Goal: Book appointment/travel/reservation

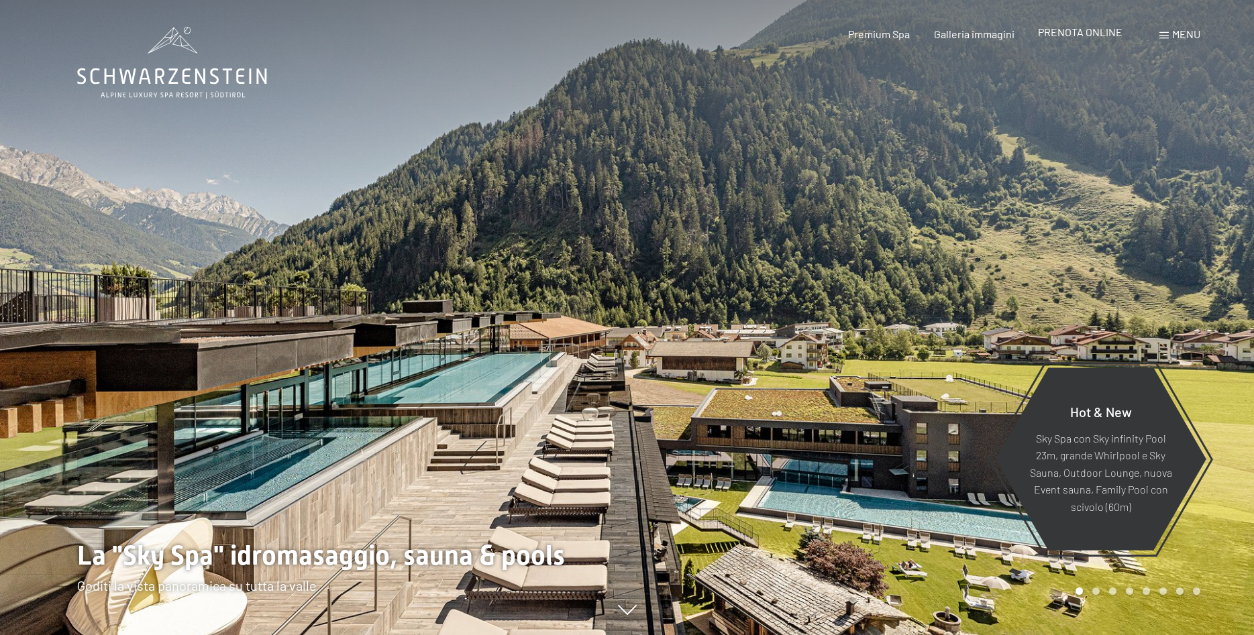
click at [1073, 36] on span "PRENOTA ONLINE" at bounding box center [1080, 31] width 85 height 13
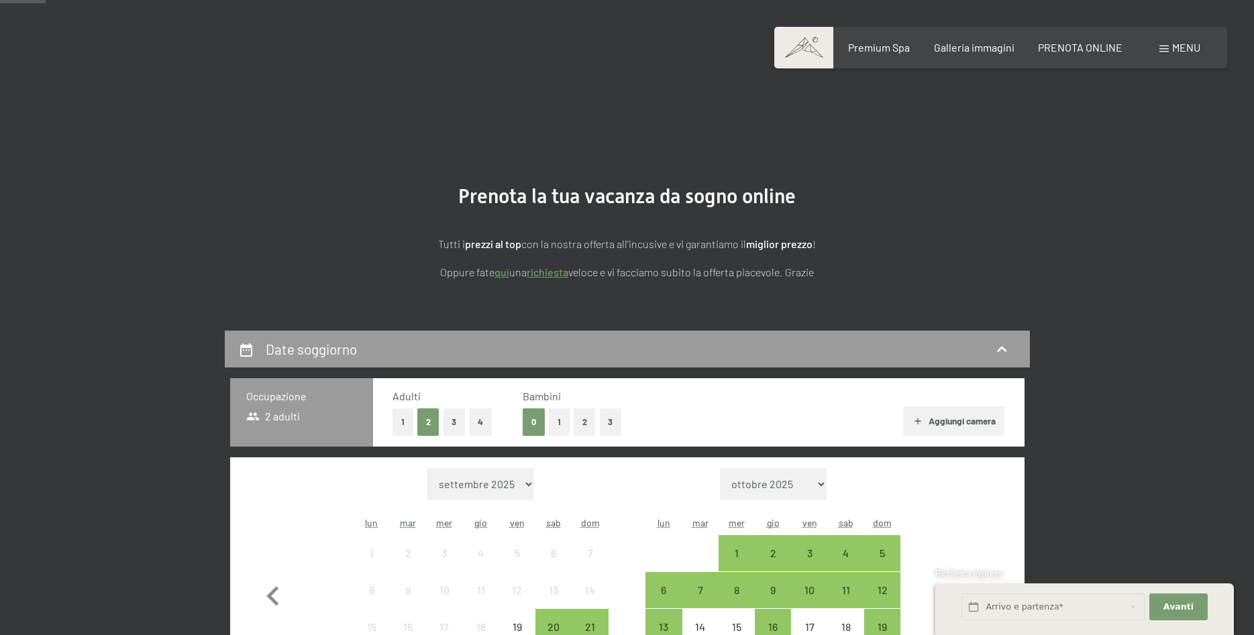
scroll to position [152, 0]
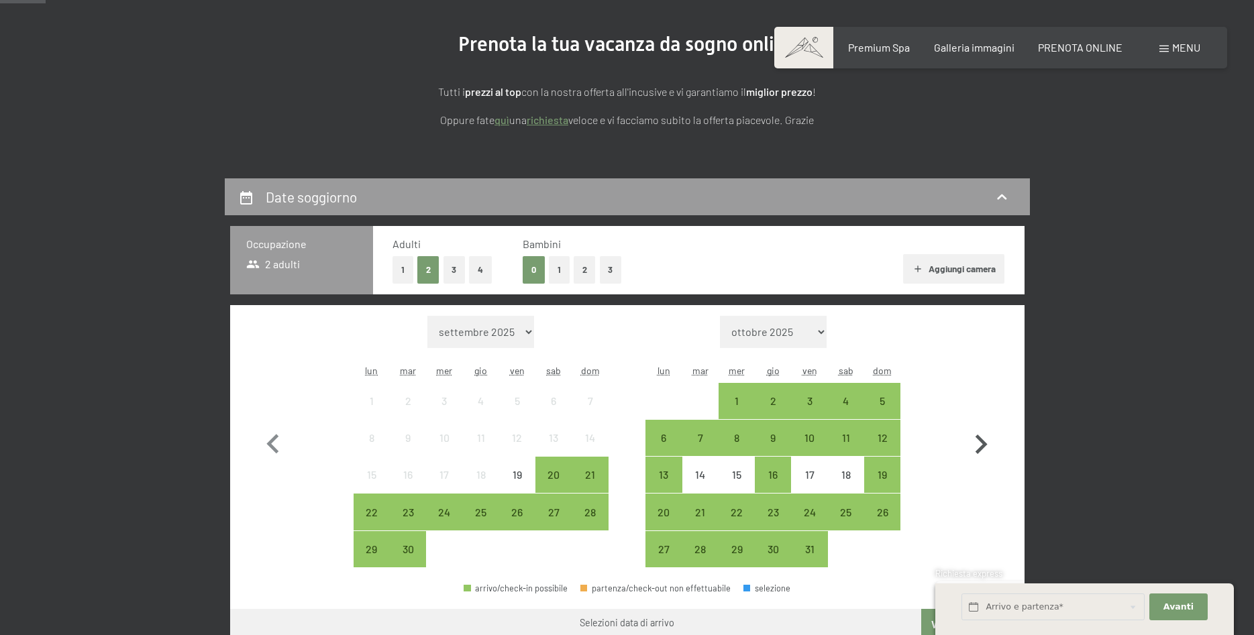
click at [975, 433] on icon "button" at bounding box center [980, 444] width 39 height 39
select select "[DATE]"
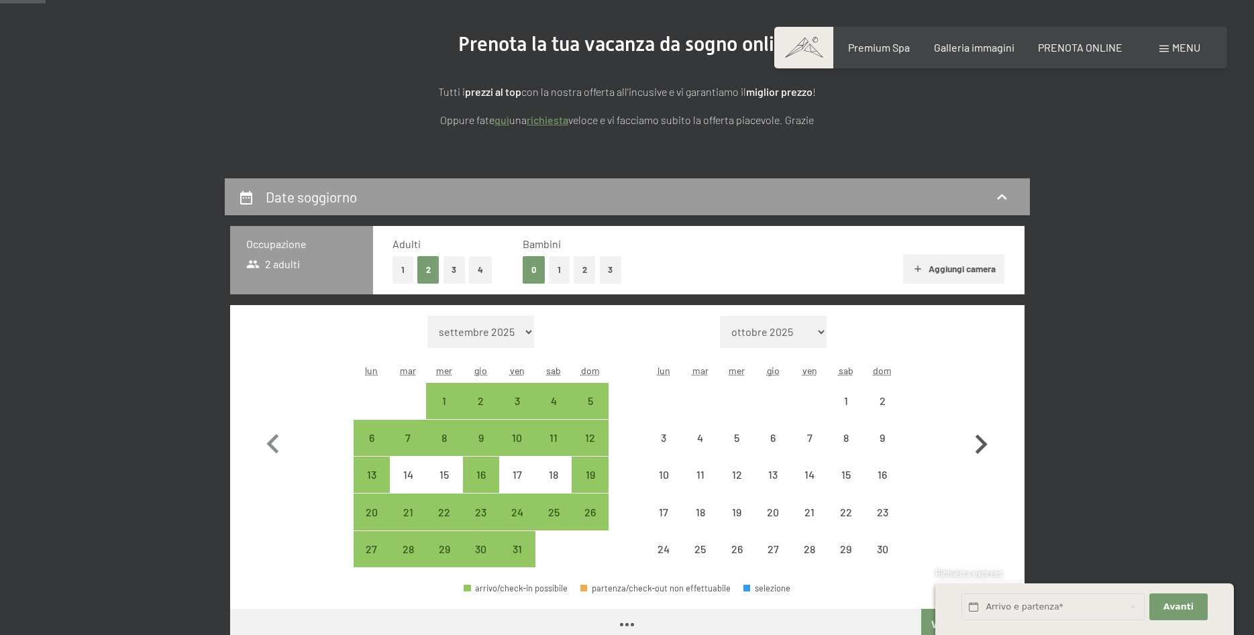
click at [975, 433] on icon "button" at bounding box center [980, 444] width 39 height 39
select select "[DATE]"
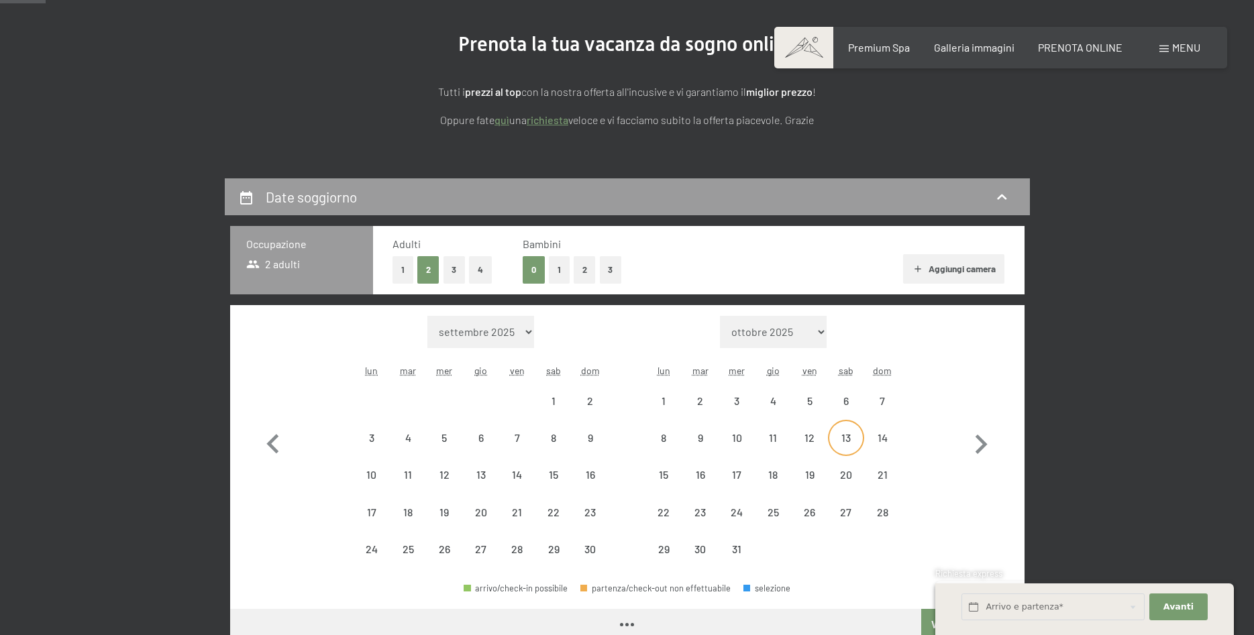
select select "[DATE]"
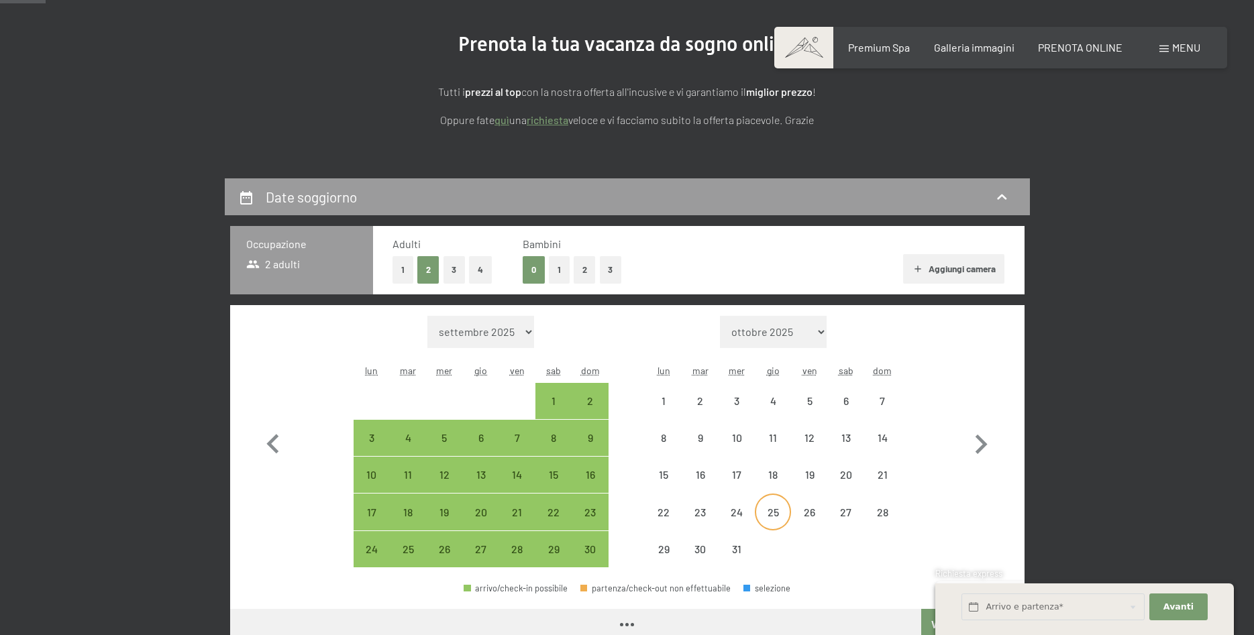
select select "[DATE]"
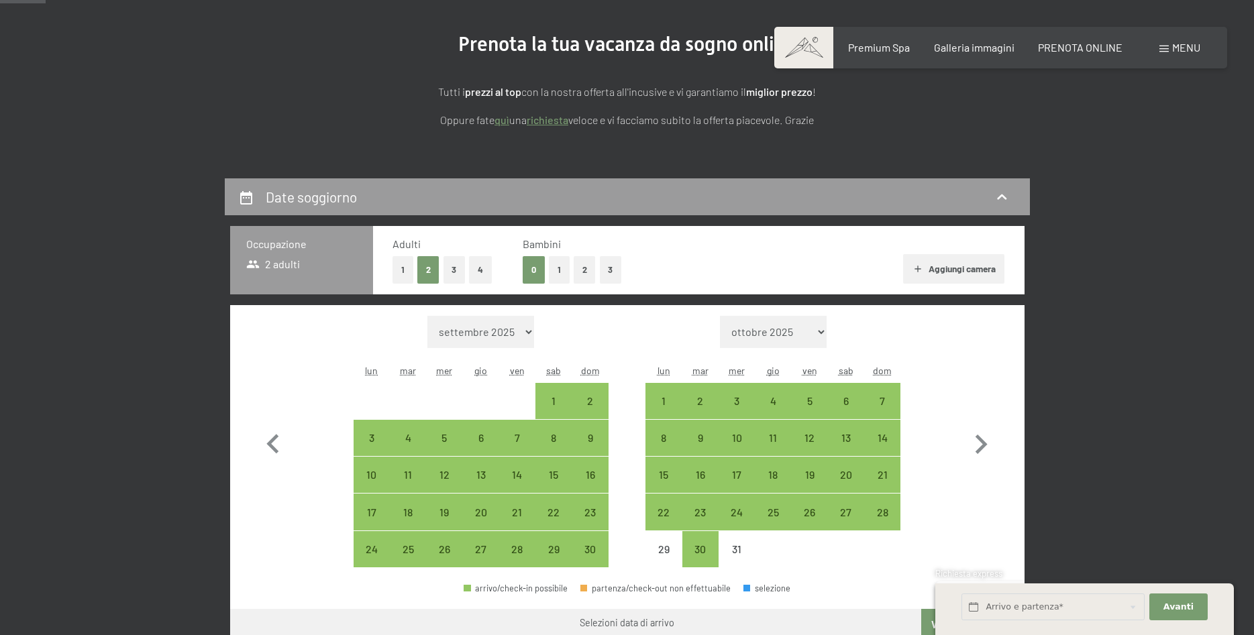
click at [584, 273] on button "2" at bounding box center [585, 270] width 22 height 28
select select "[DATE]"
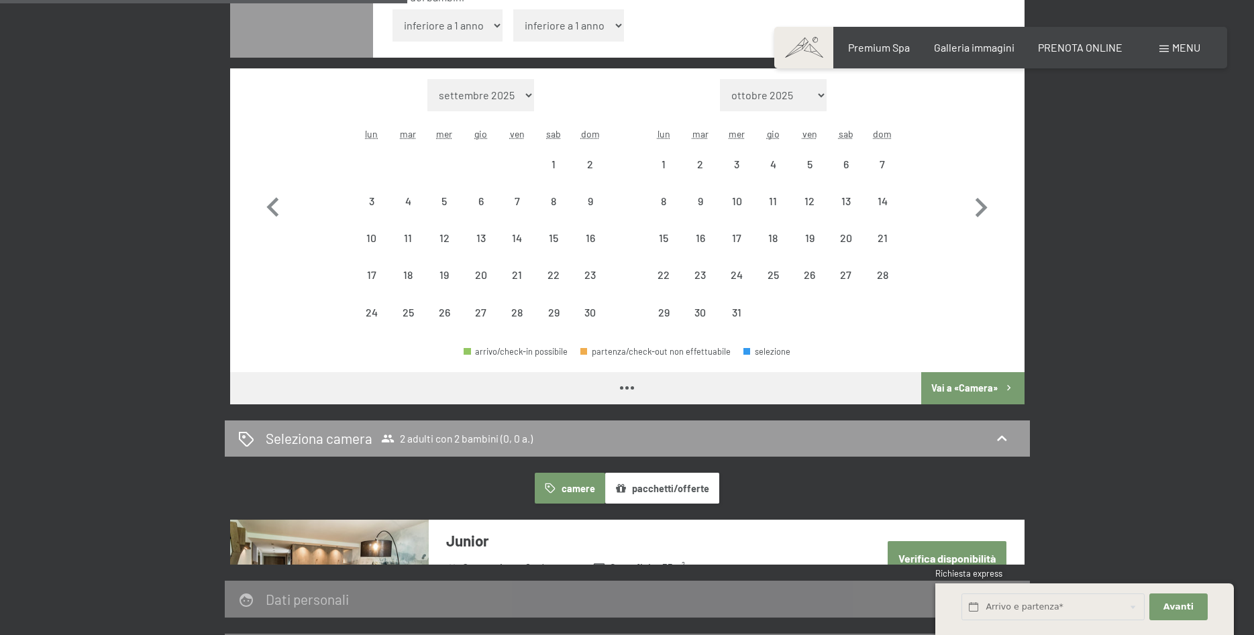
select select "[DATE]"
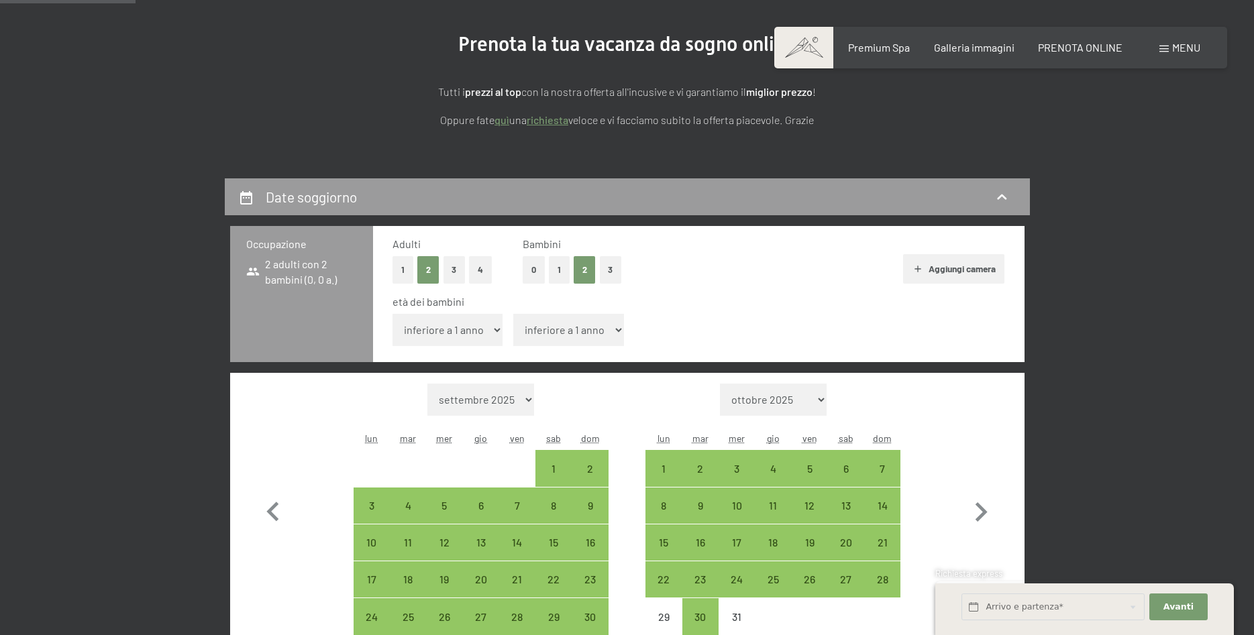
click at [392, 314] on select "inferiore a 1 anno 1 anno 2 anni 3 anni 4 anni 5 anni 6 anni 7 anni 8 anni 9 an…" at bounding box center [447, 330] width 111 height 32
select select "5"
click option "5 anni" at bounding box center [0, 0] width 0 height 0
select select "[DATE]"
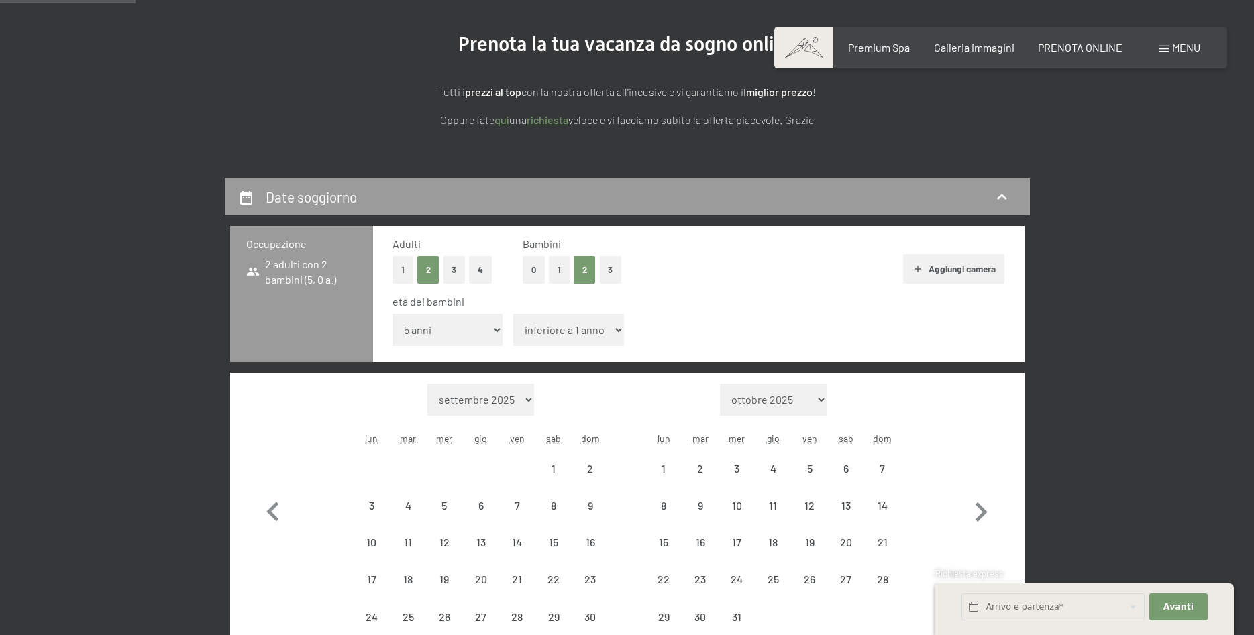
select select "[DATE]"
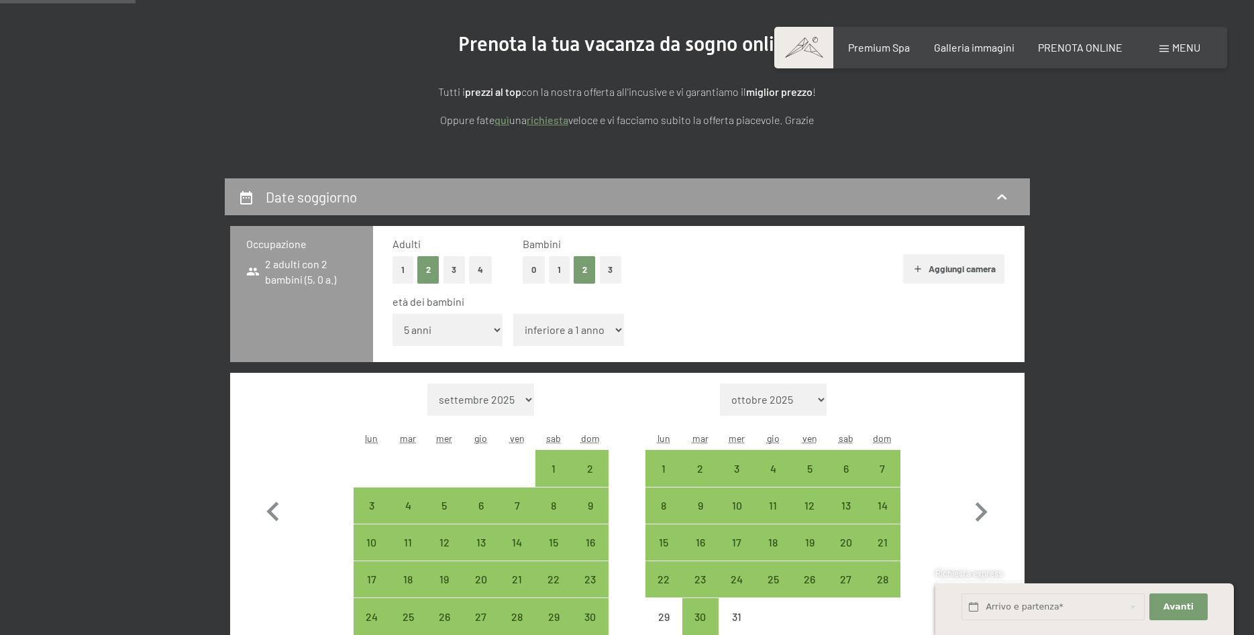
click at [513, 314] on select "inferiore a 1 anno 1 anno 2 anni 3 anni 4 anni 5 anni 6 anni 7 anni 8 anni 9 an…" at bounding box center [568, 330] width 111 height 32
select select "3"
click option "3 anni" at bounding box center [0, 0] width 0 height 0
select select "[DATE]"
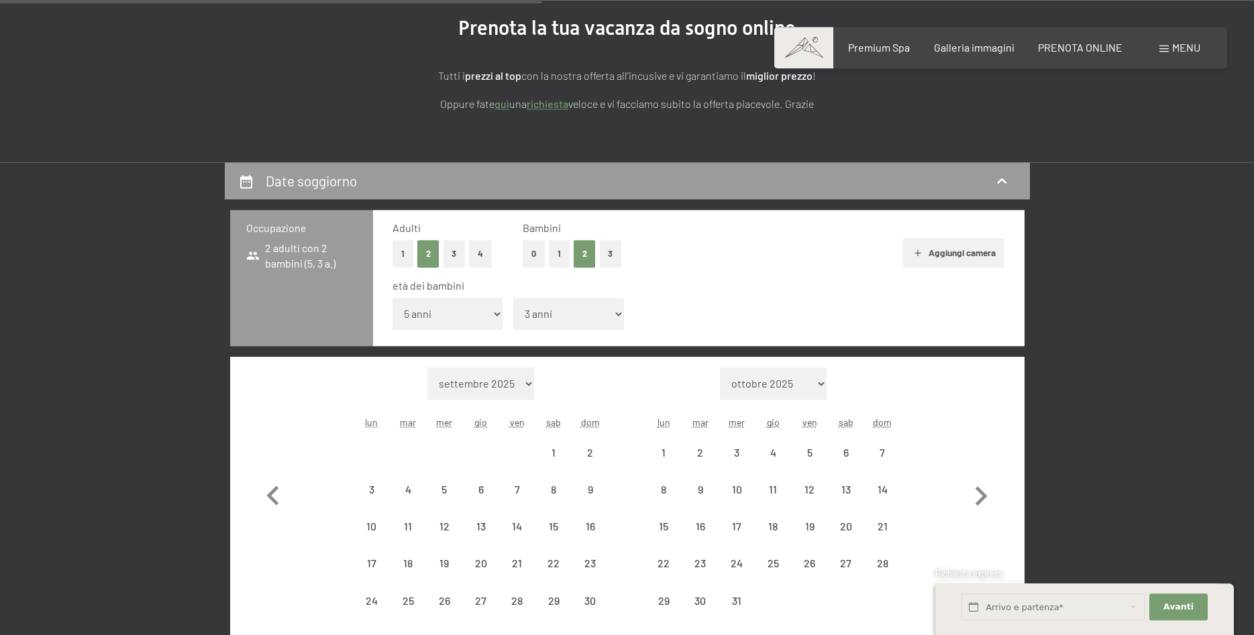
select select "[DATE]"
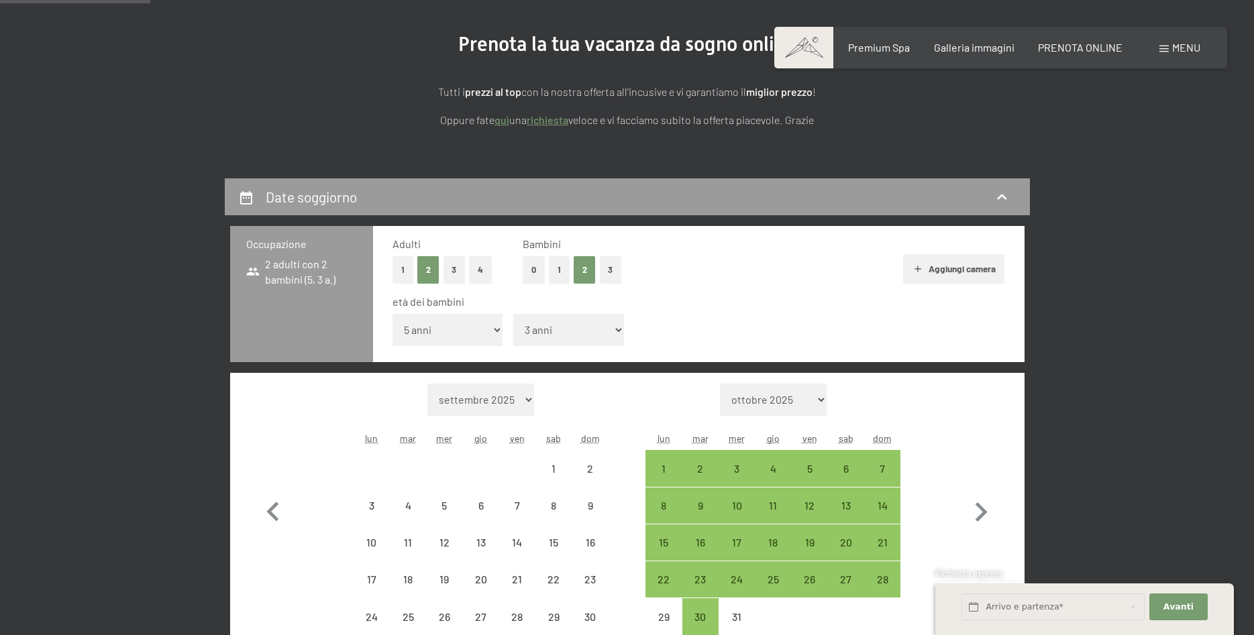
select select "[DATE]"
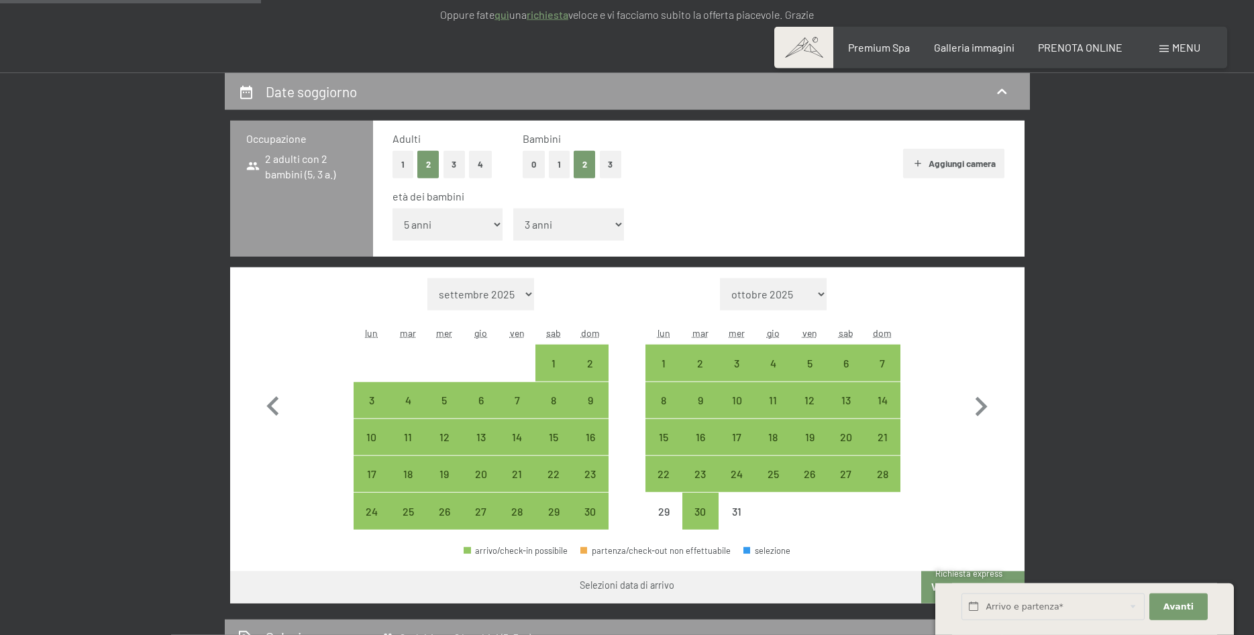
scroll to position [305, 0]
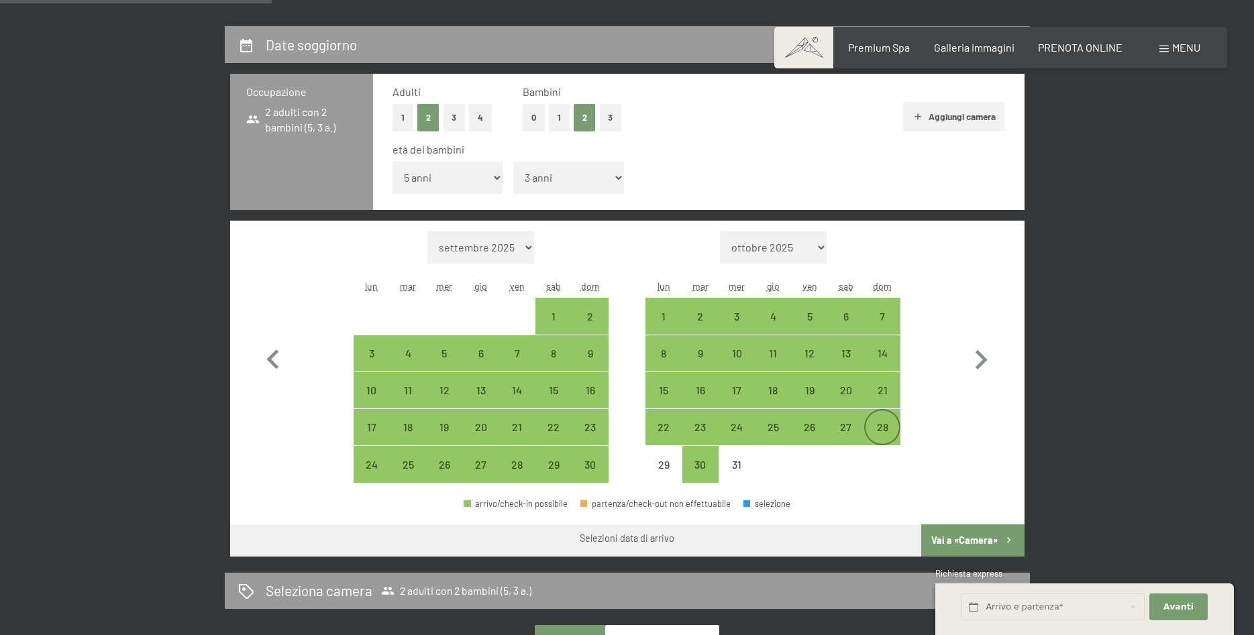
click at [876, 435] on div "28" at bounding box center [882, 439] width 34 height 34
select select "[DATE]"
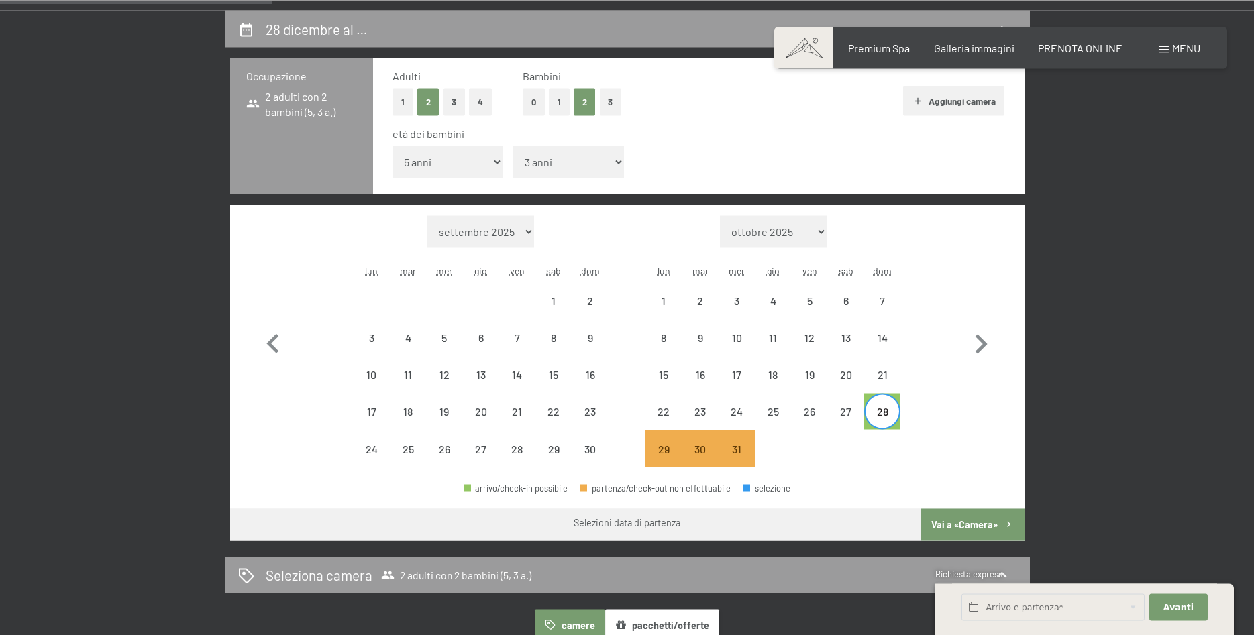
scroll to position [457, 0]
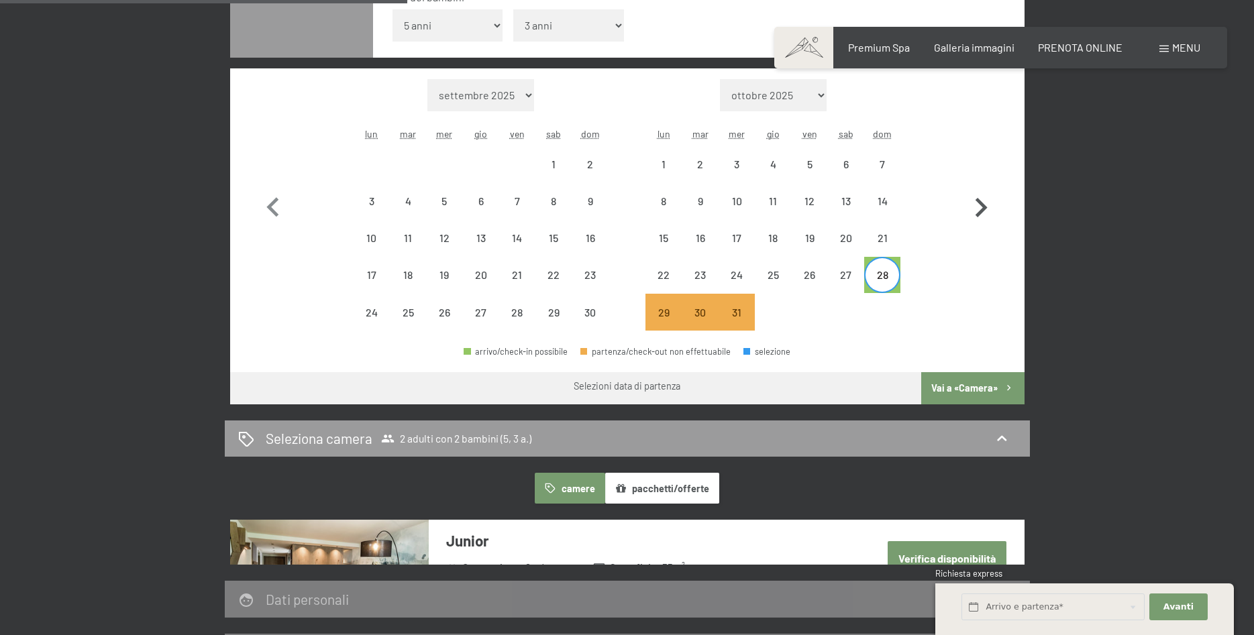
click at [978, 209] on icon "button" at bounding box center [980, 208] width 39 height 39
select select "[DATE]"
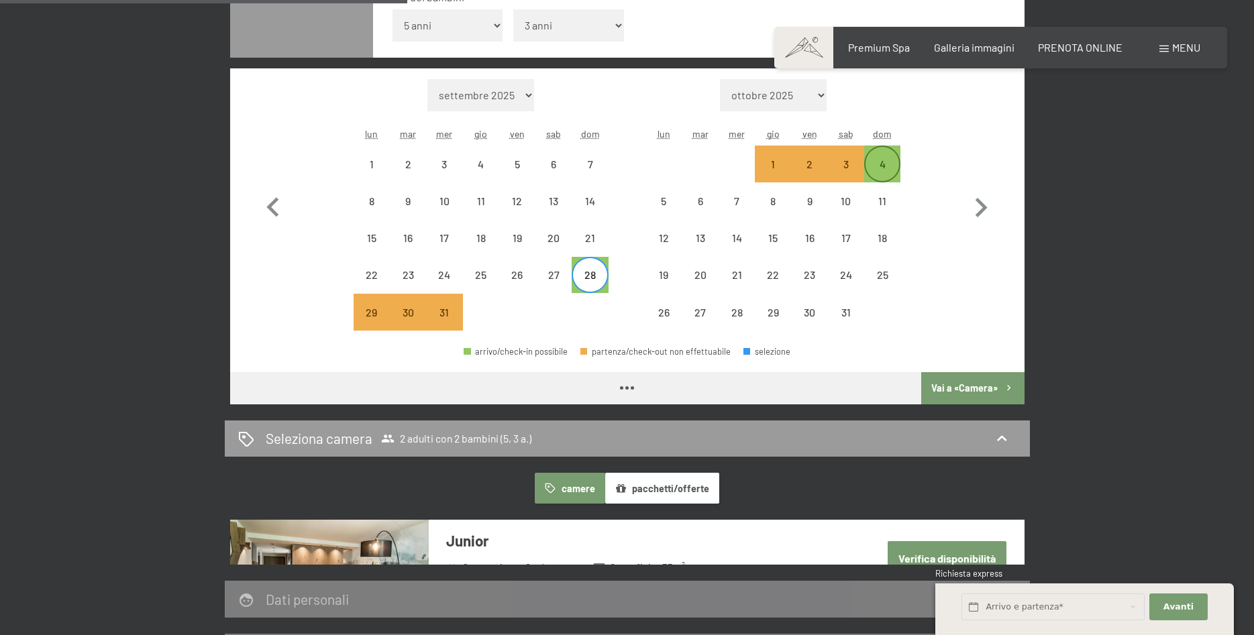
select select "[DATE]"
click at [708, 205] on div "6" at bounding box center [701, 213] width 34 height 34
select select "[DATE]"
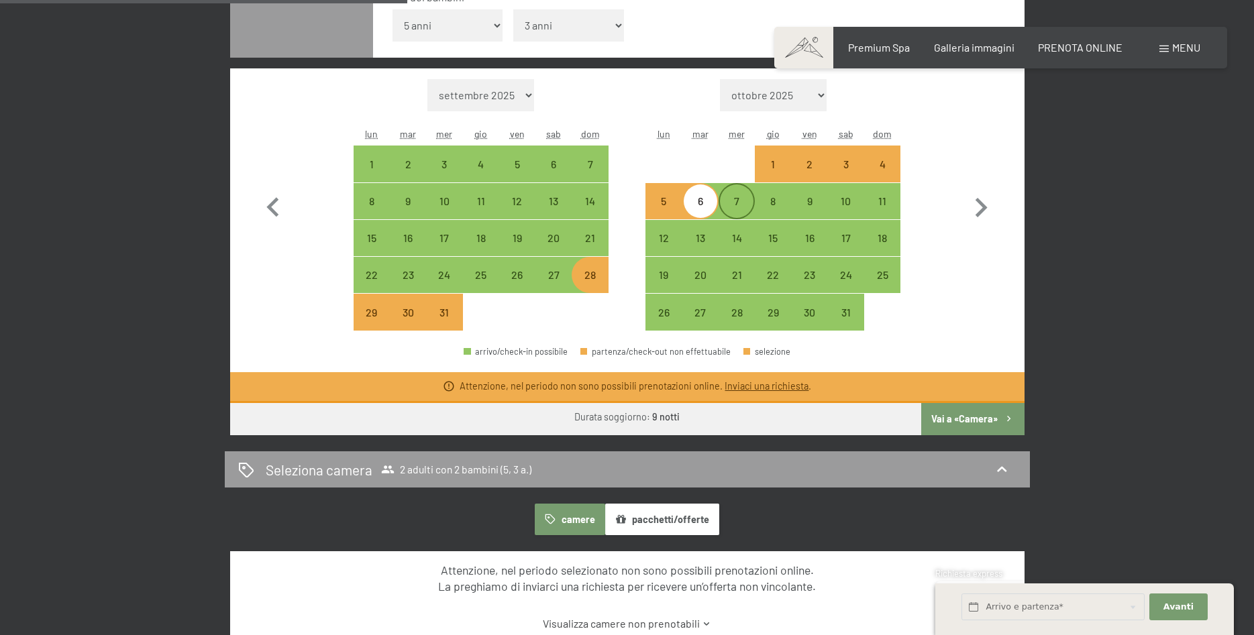
click at [723, 201] on div "7" at bounding box center [737, 213] width 34 height 34
select select "[DATE]"
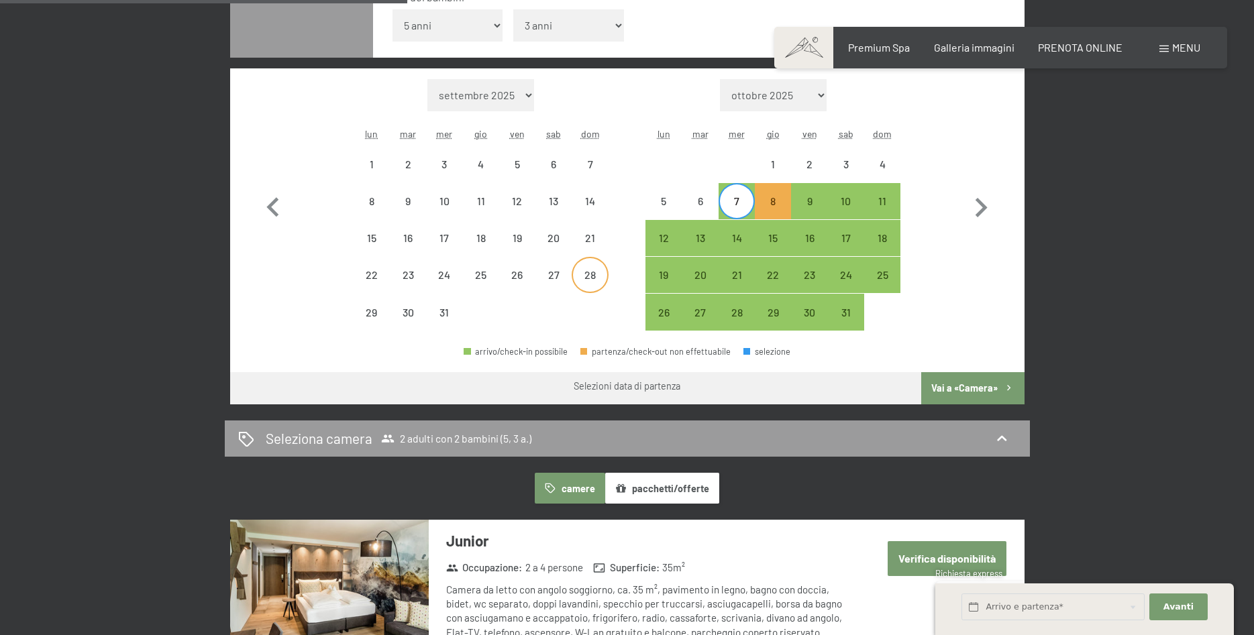
click at [588, 277] on div "28" at bounding box center [590, 287] width 34 height 34
select select "[DATE]"
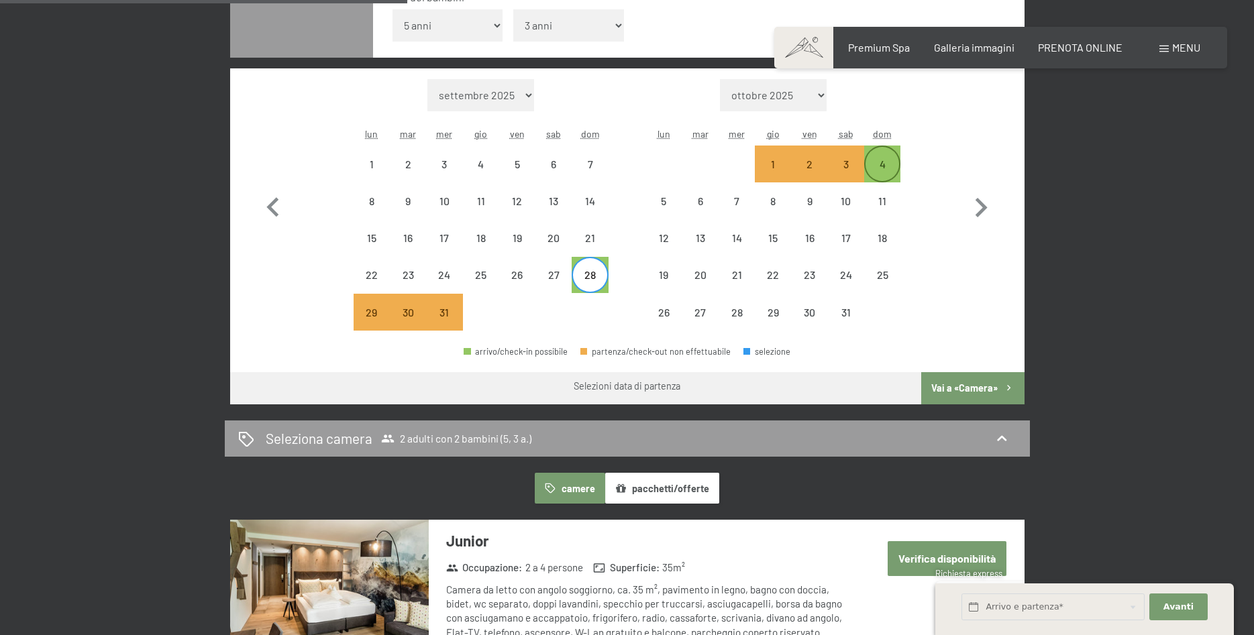
click at [883, 169] on div "4" at bounding box center [882, 176] width 34 height 34
select select "[DATE]"
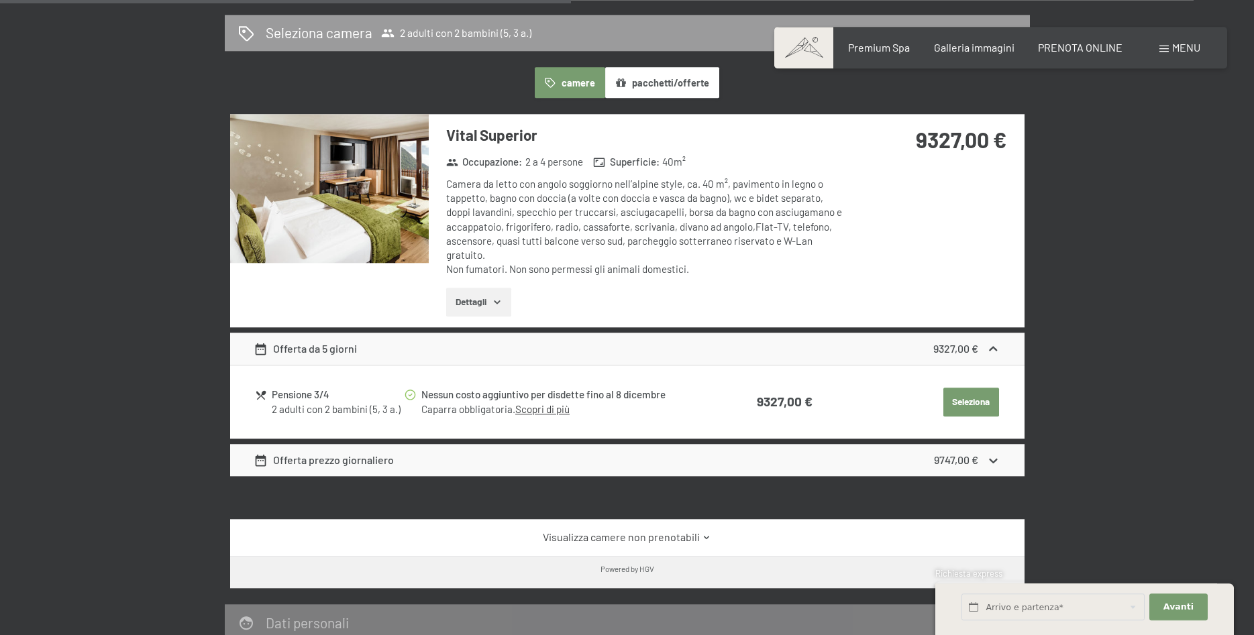
scroll to position [914, 0]
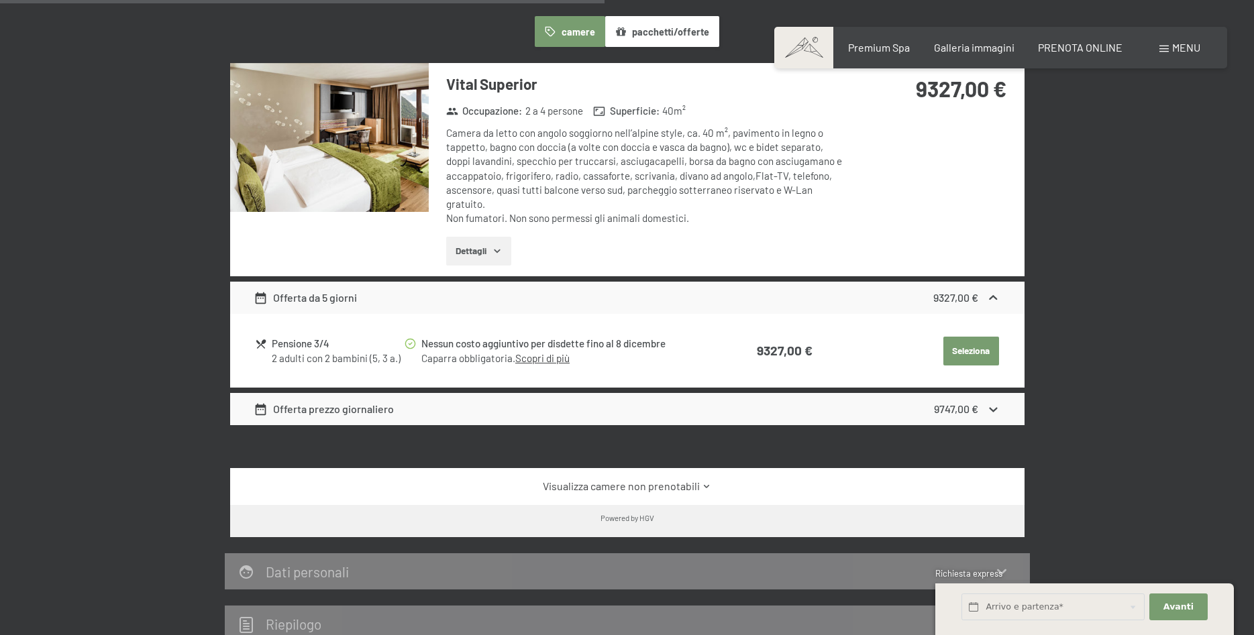
click at [690, 480] on link "Visualizza camere non prenotabili" at bounding box center [627, 486] width 747 height 15
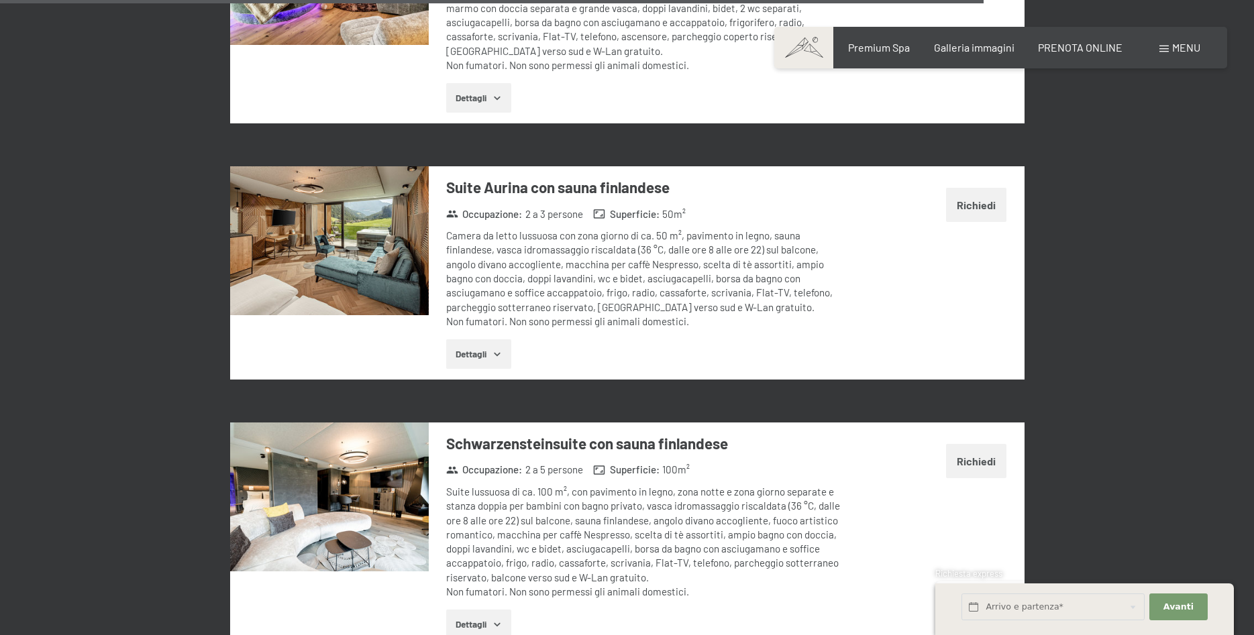
scroll to position [3959, 0]
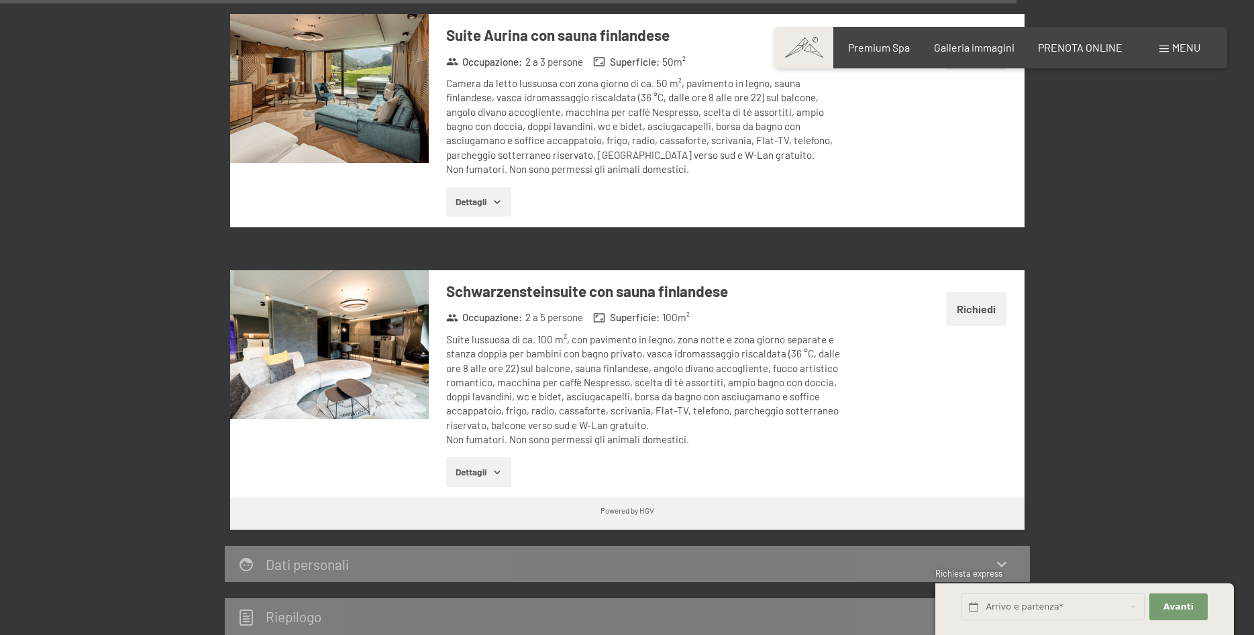
click at [492, 458] on button "Dettagli" at bounding box center [478, 473] width 65 height 30
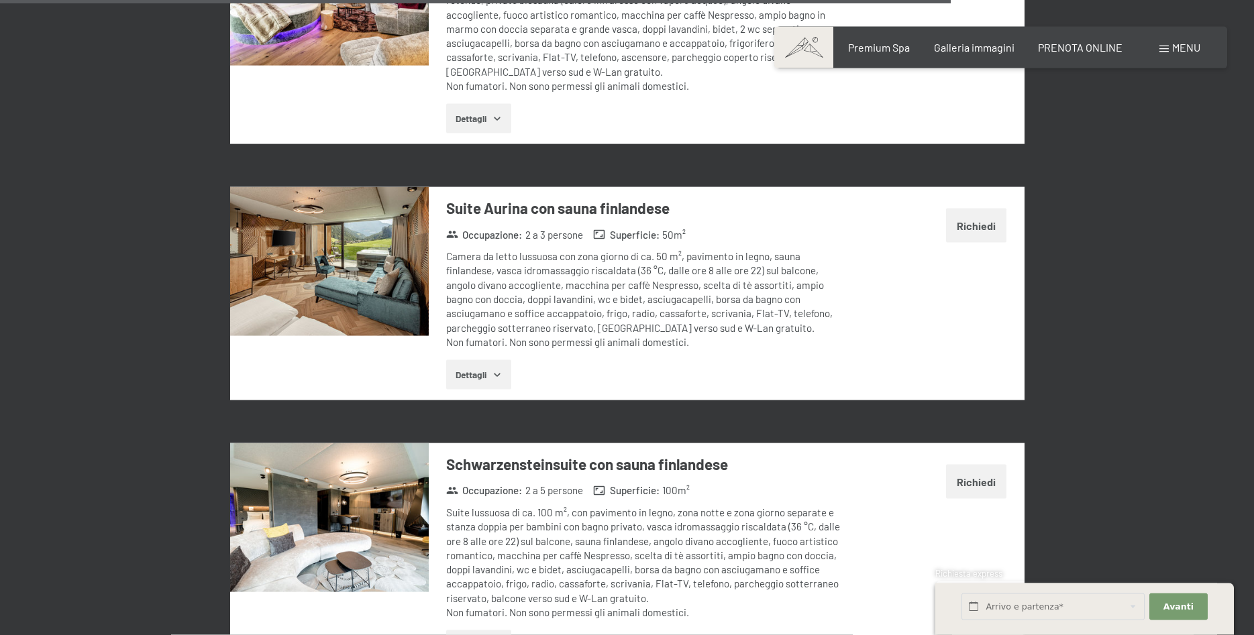
scroll to position [3807, 0]
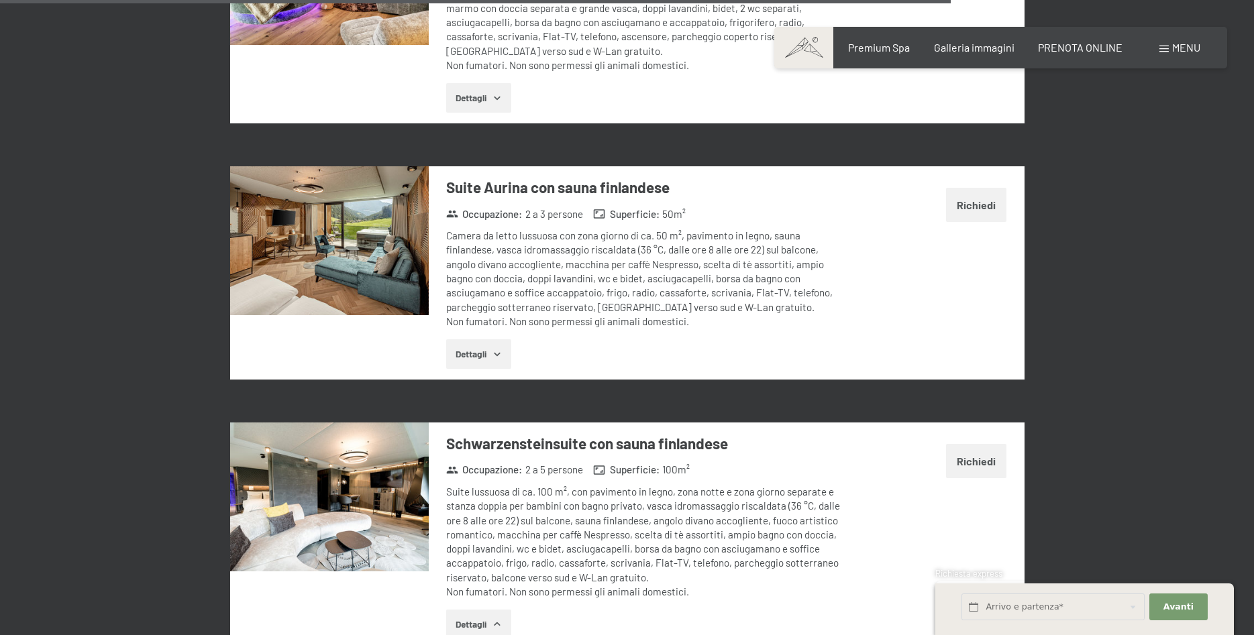
click at [372, 437] on img at bounding box center [329, 497] width 199 height 149
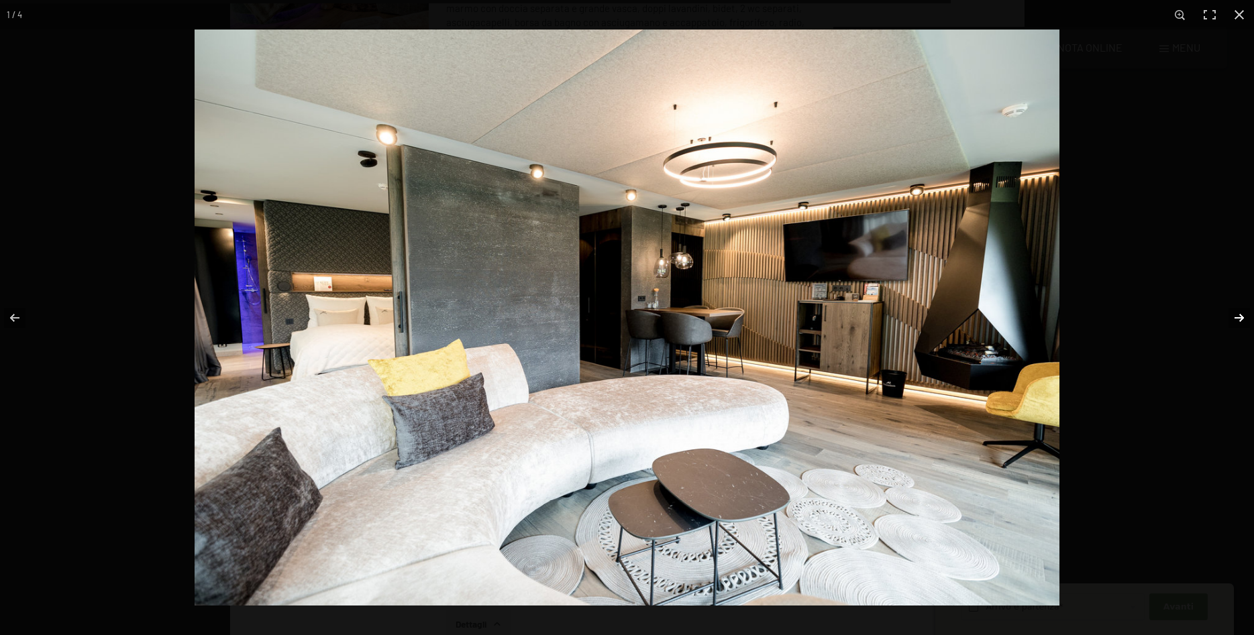
click at [1234, 317] on button "button" at bounding box center [1230, 317] width 47 height 67
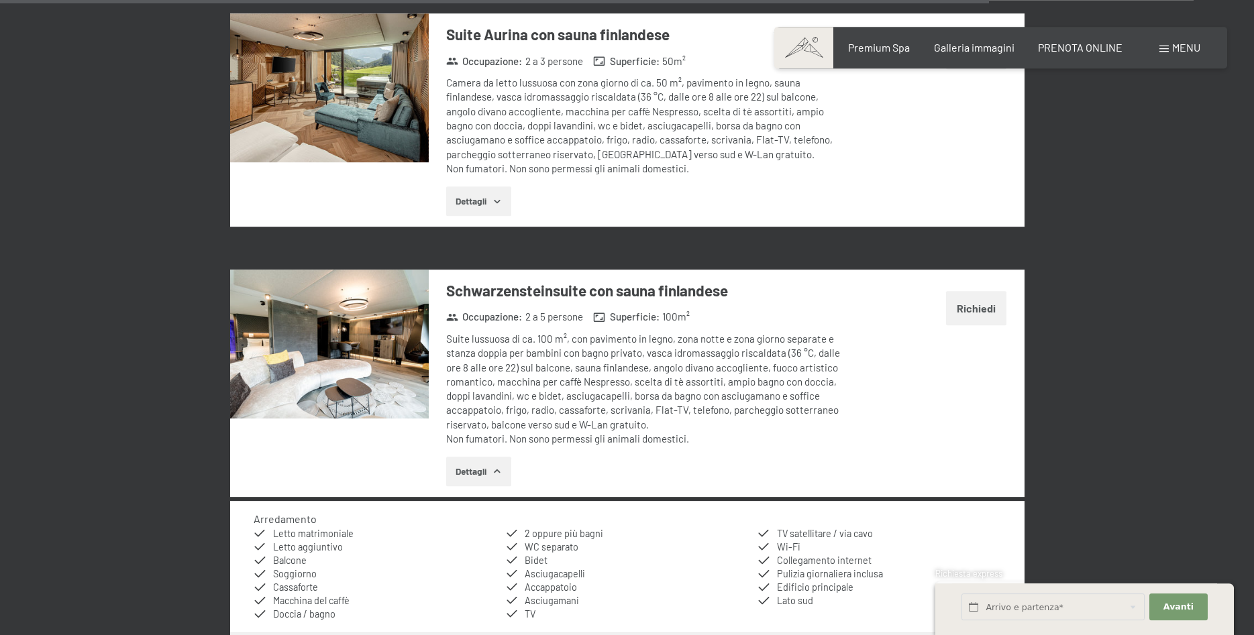
scroll to position [4112, 0]
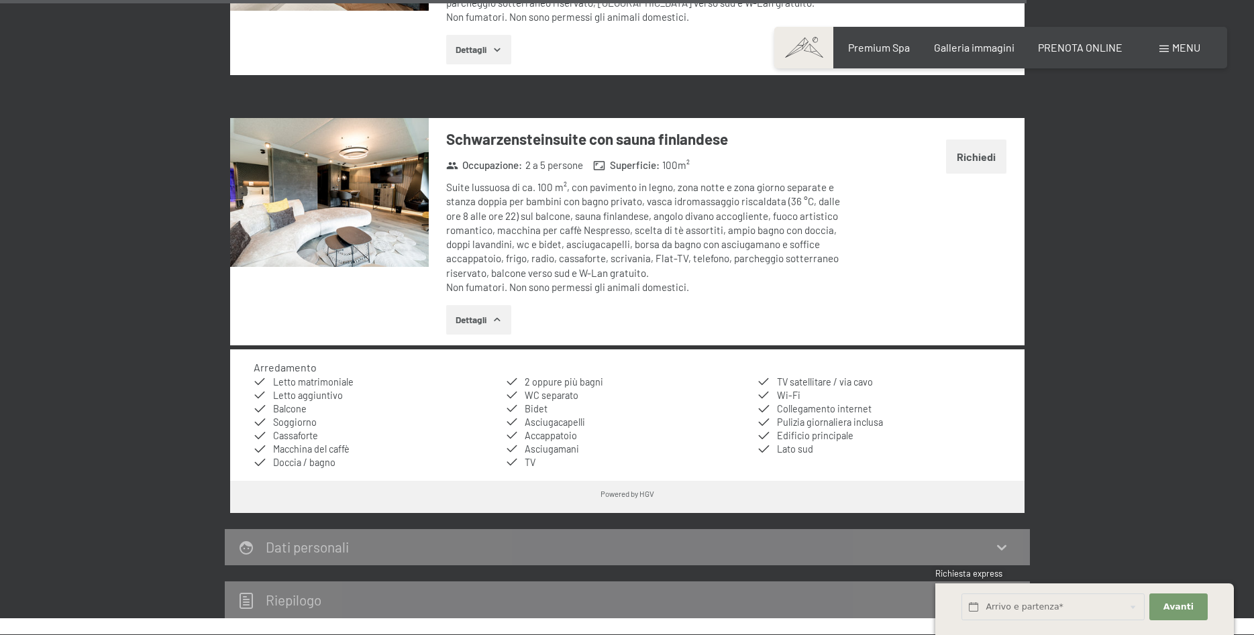
click at [350, 176] on img at bounding box center [329, 192] width 199 height 149
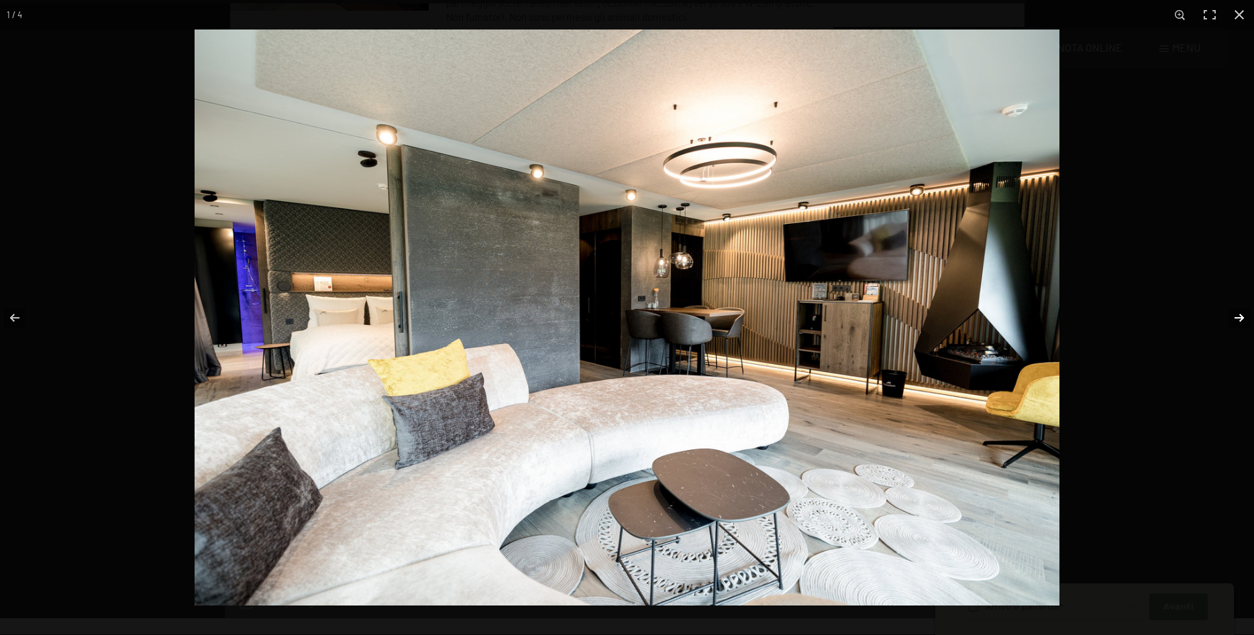
click at [1238, 310] on button "button" at bounding box center [1230, 317] width 47 height 67
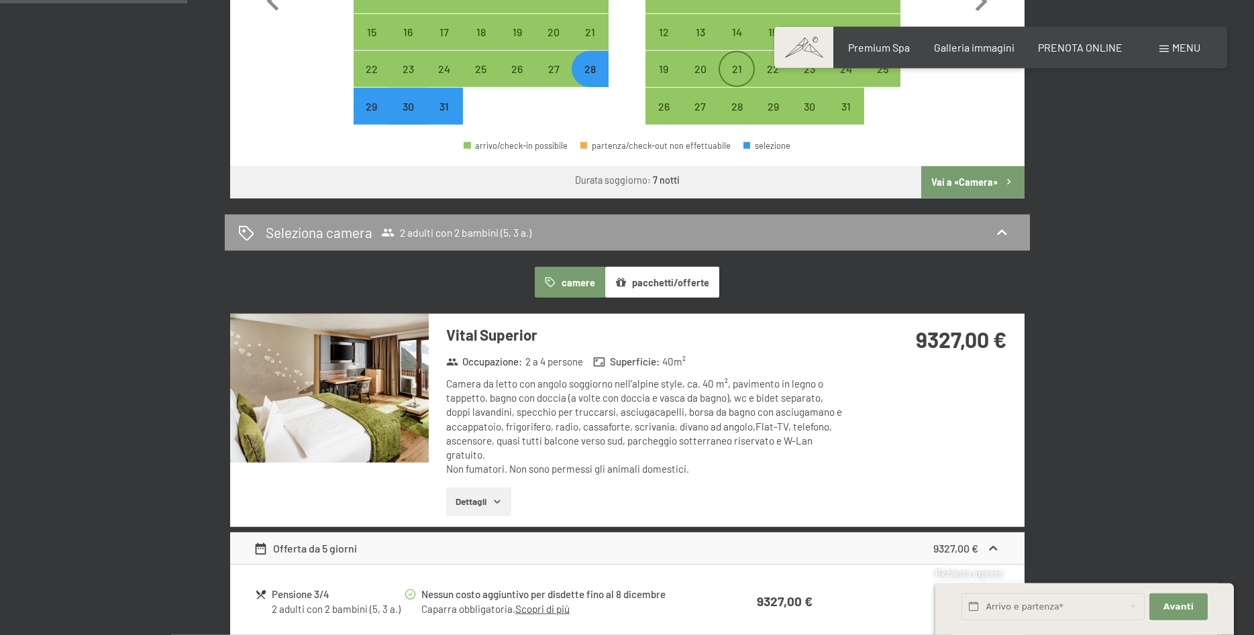
scroll to position [761, 0]
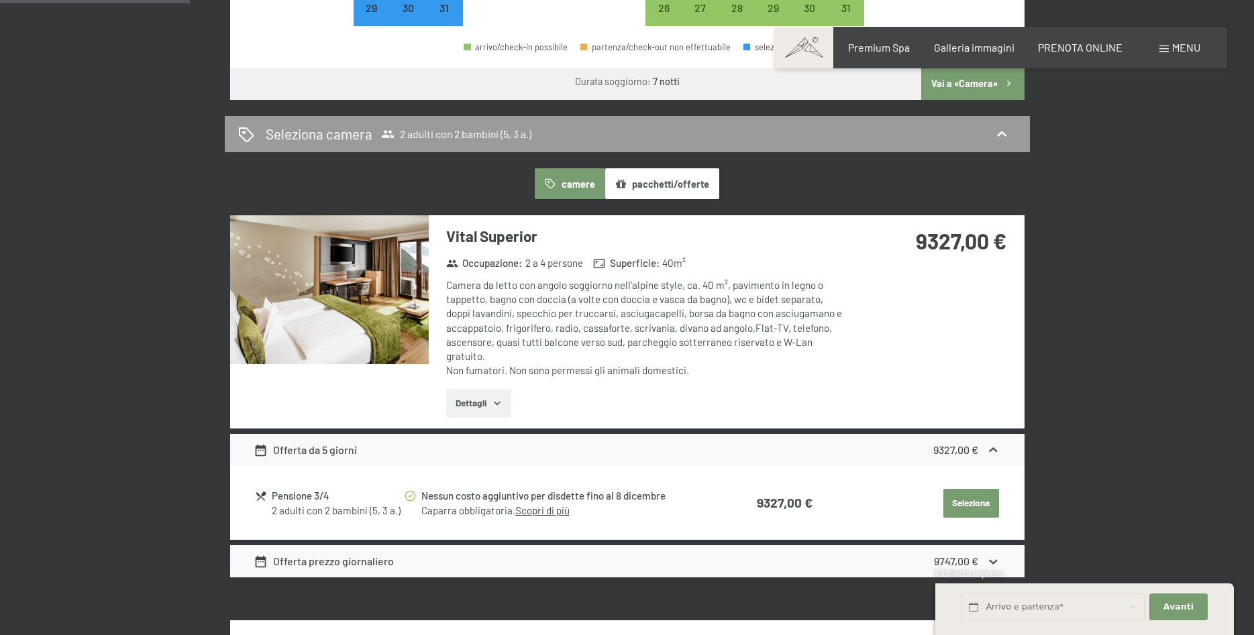
click at [358, 302] on img at bounding box center [329, 289] width 199 height 149
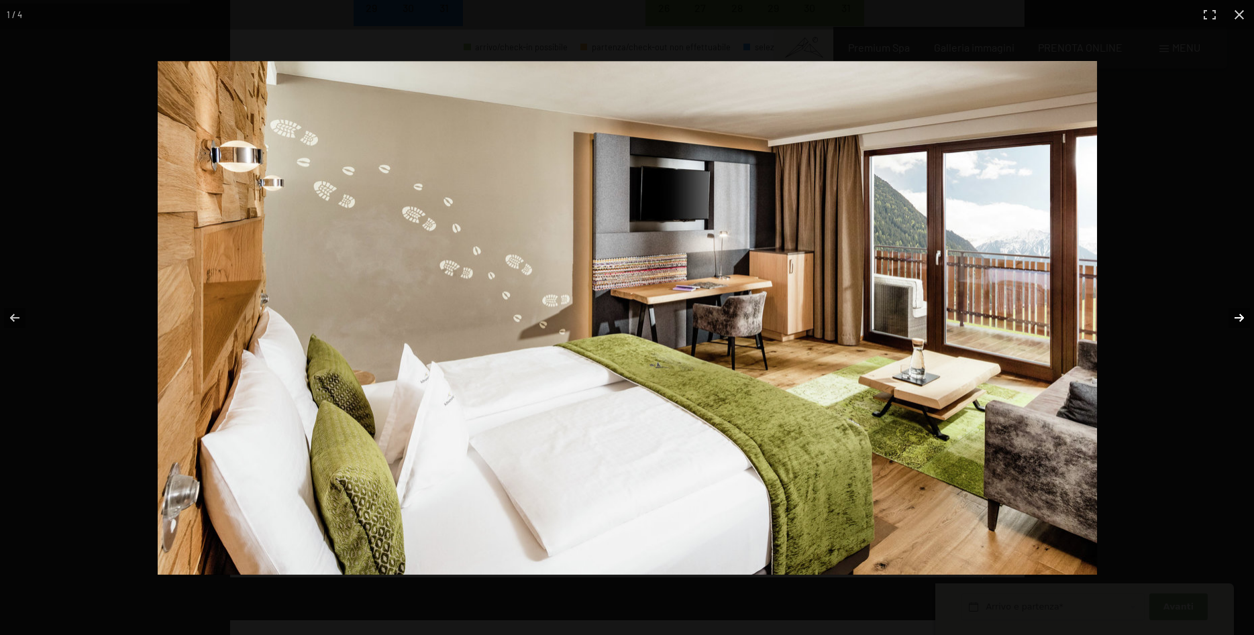
click at [1234, 315] on button "button" at bounding box center [1230, 317] width 47 height 67
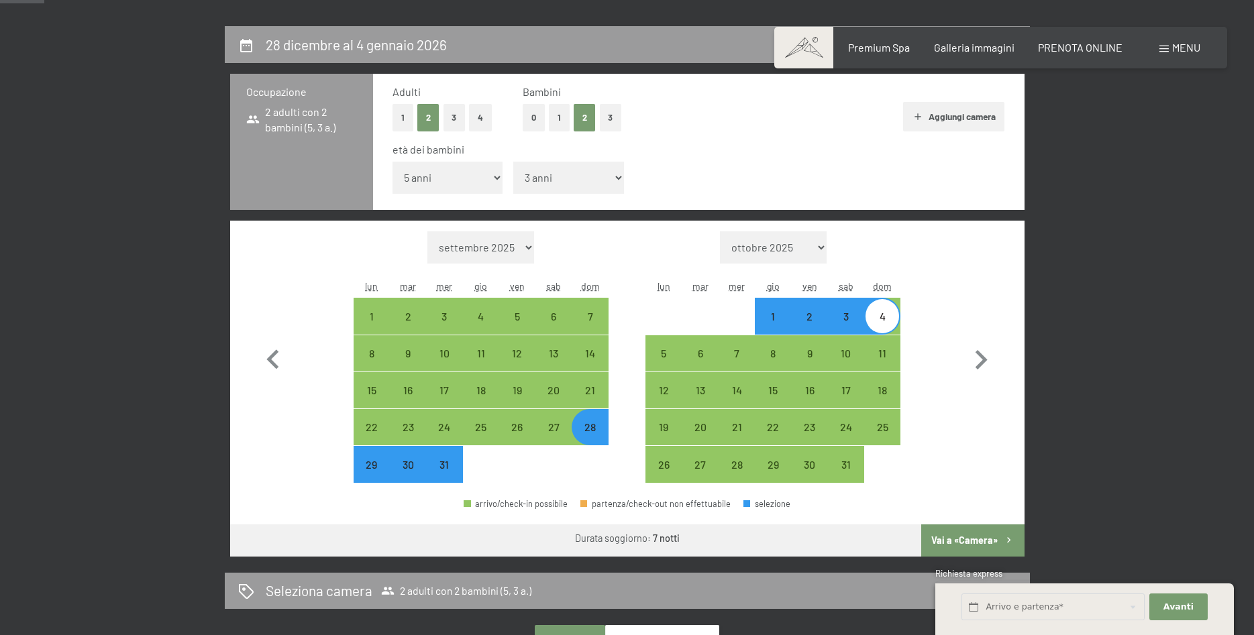
scroll to position [0, 0]
